Goal: Navigation & Orientation: Find specific page/section

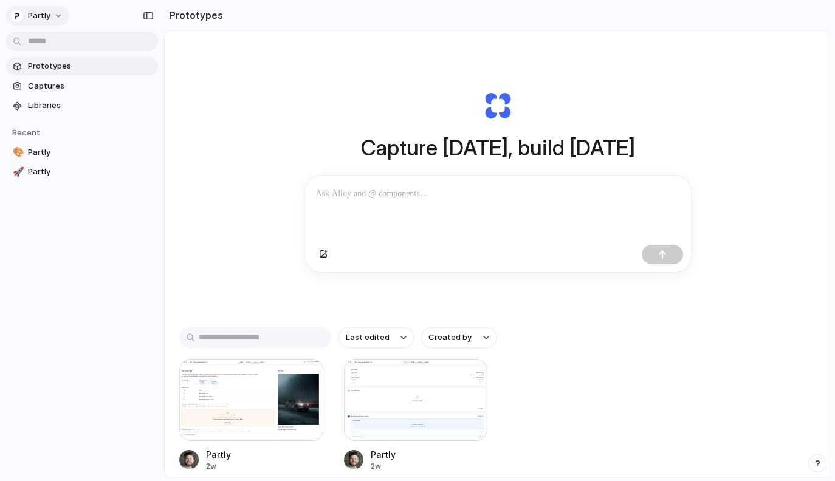
click at [49, 13] on span "Partly" at bounding box center [39, 16] width 22 height 12
click at [49, 15] on div "Settings Invite members Change theme Sign out" at bounding box center [417, 240] width 835 height 481
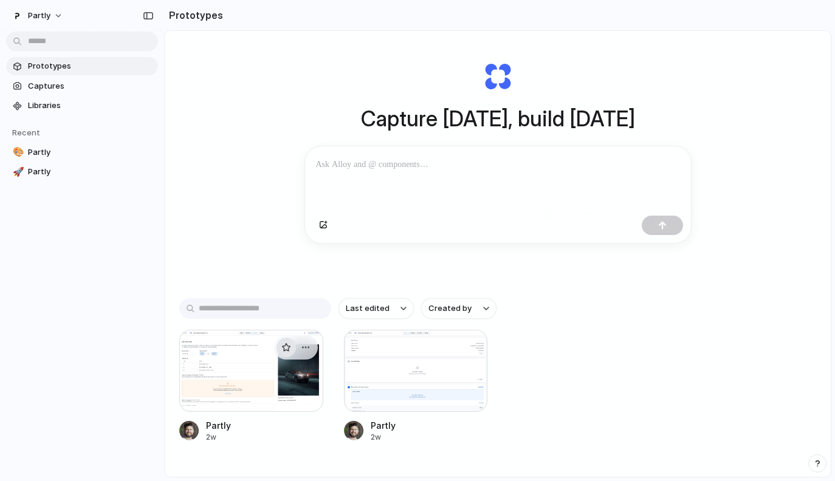
scroll to position [74, 0]
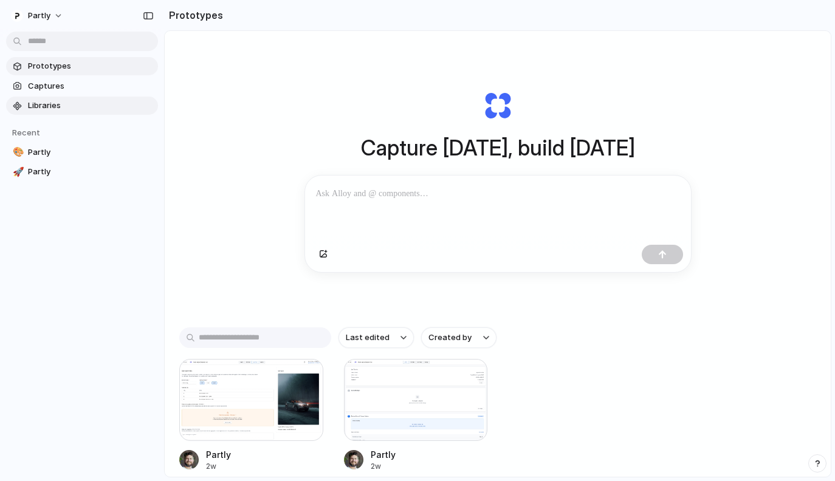
click at [78, 106] on span "Libraries" at bounding box center [90, 106] width 125 height 12
